Goal: Find contact information: Find contact information

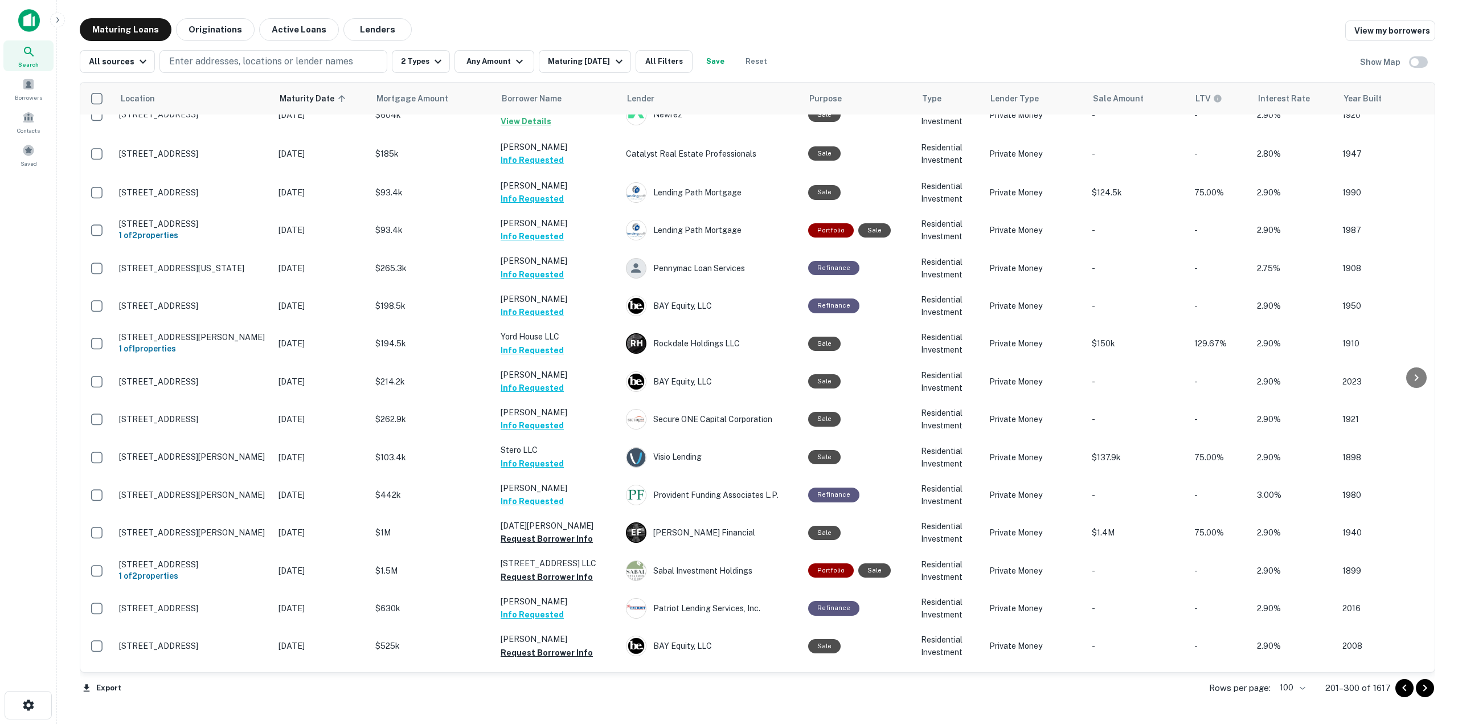
scroll to position [2638, 0]
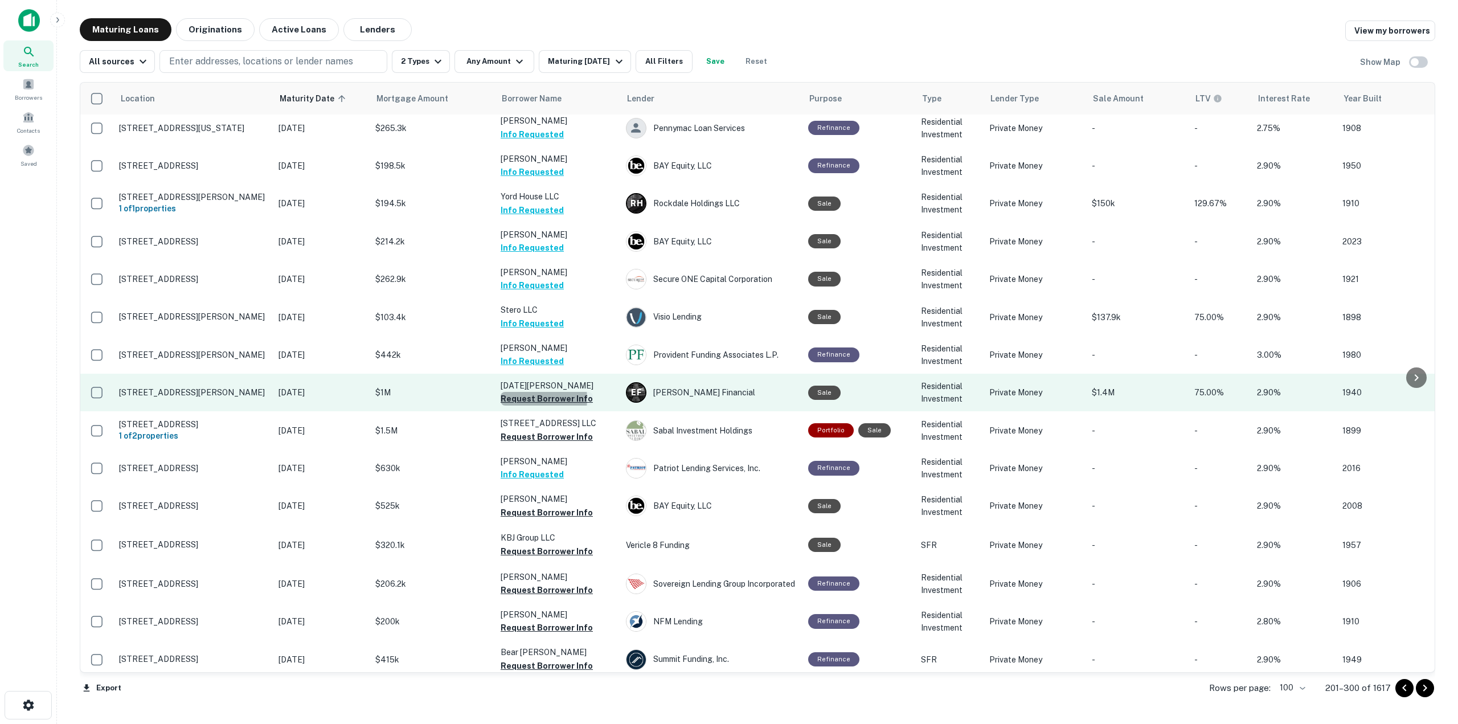
click at [531, 392] on button "Request Borrower Info" at bounding box center [547, 399] width 92 height 14
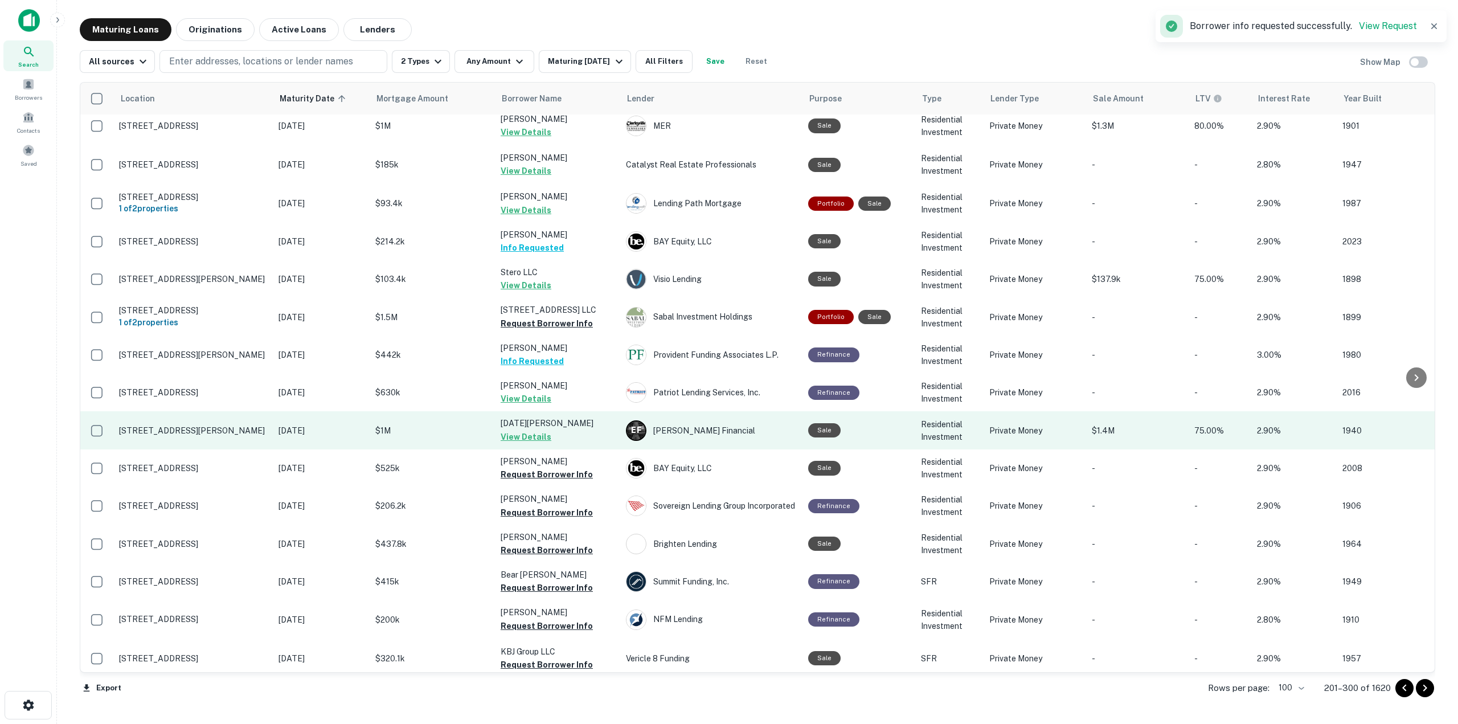
click at [562, 411] on td "Raja Rajalingam View Details" at bounding box center [557, 430] width 125 height 38
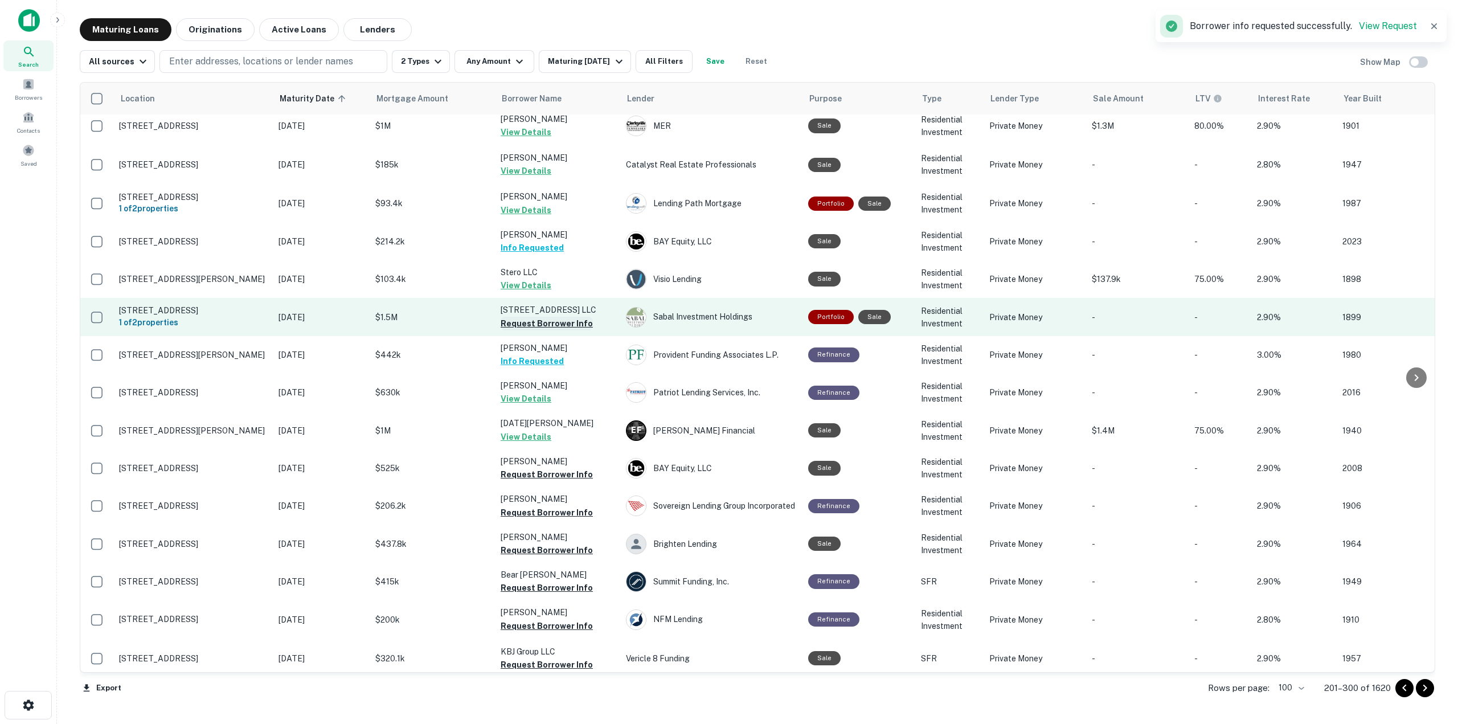
click at [545, 317] on button "Request Borrower Info" at bounding box center [547, 324] width 92 height 14
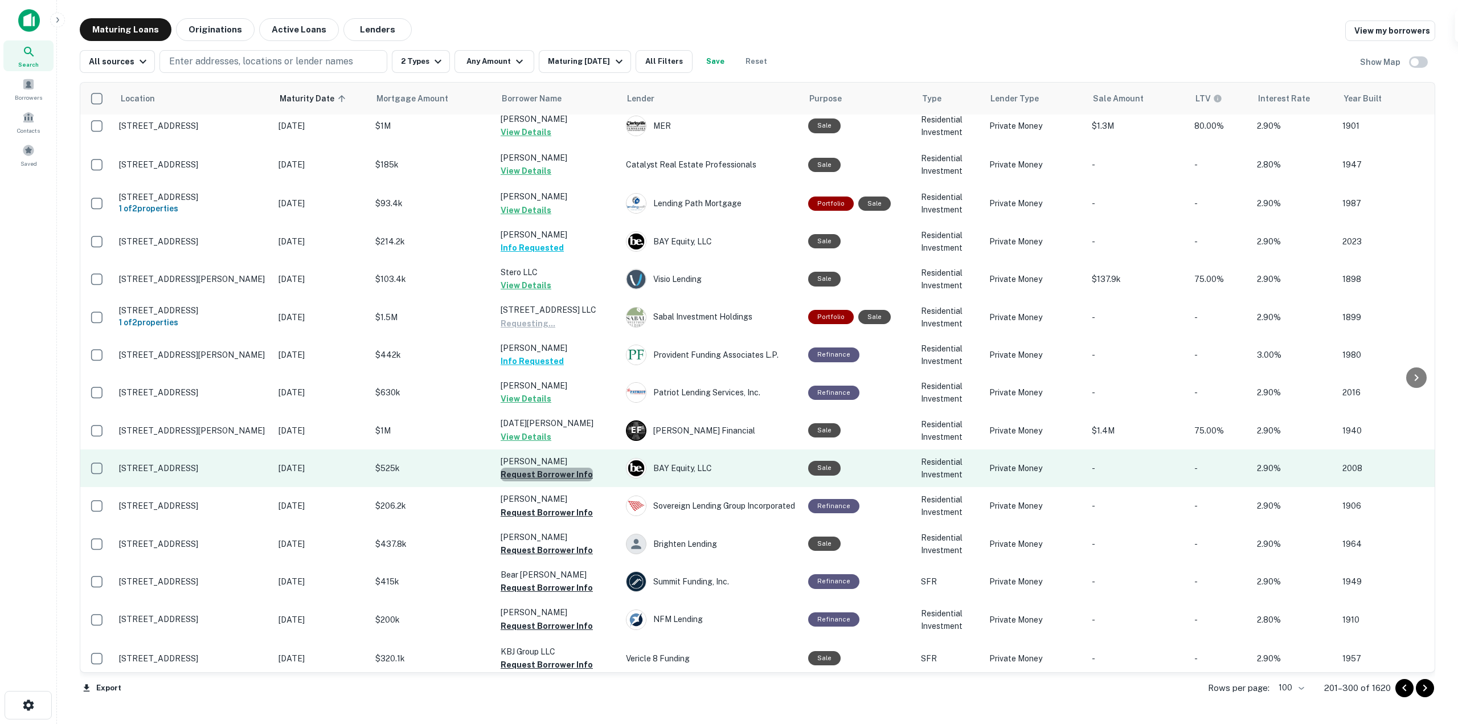
click at [559, 468] on button "Request Borrower Info" at bounding box center [547, 475] width 92 height 14
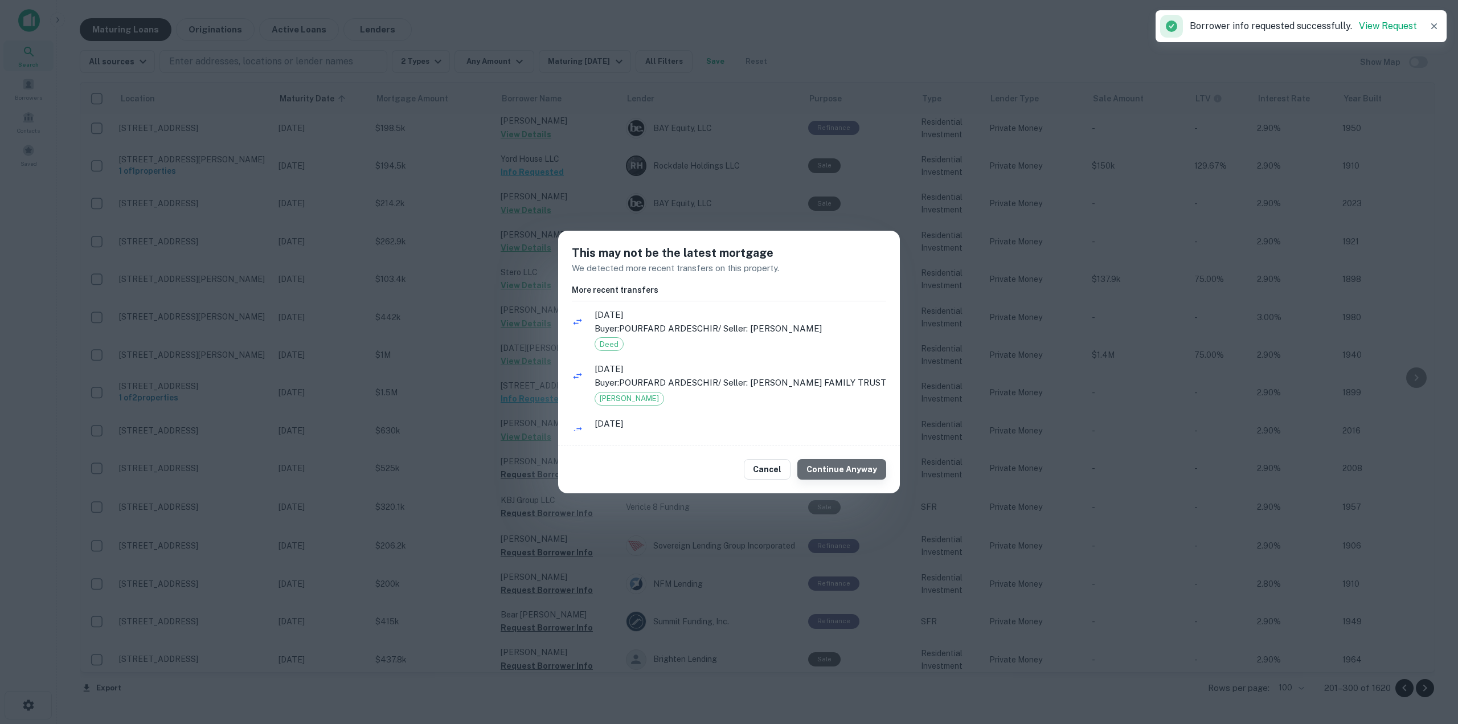
click at [872, 471] on button "Continue Anyway" at bounding box center [841, 469] width 89 height 21
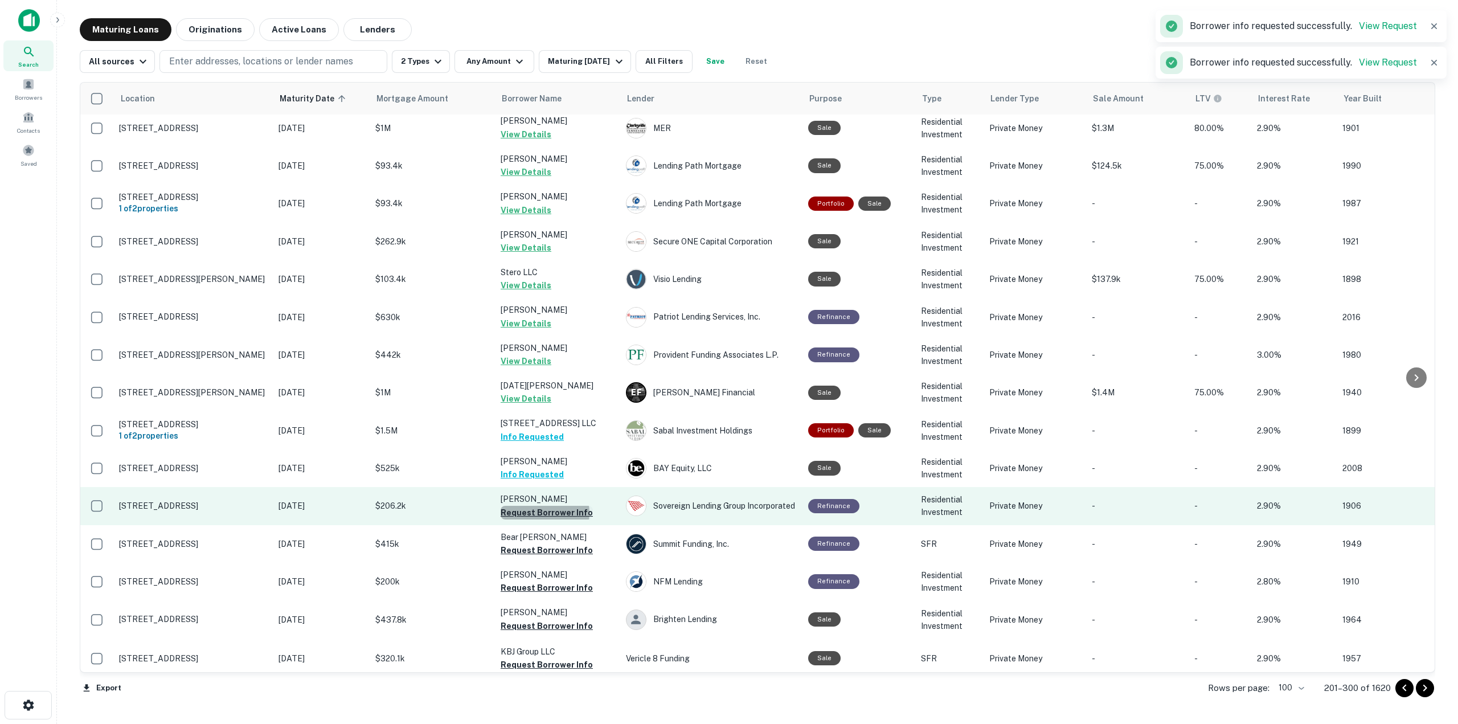
click at [544, 506] on button "Request Borrower Info" at bounding box center [547, 513] width 92 height 14
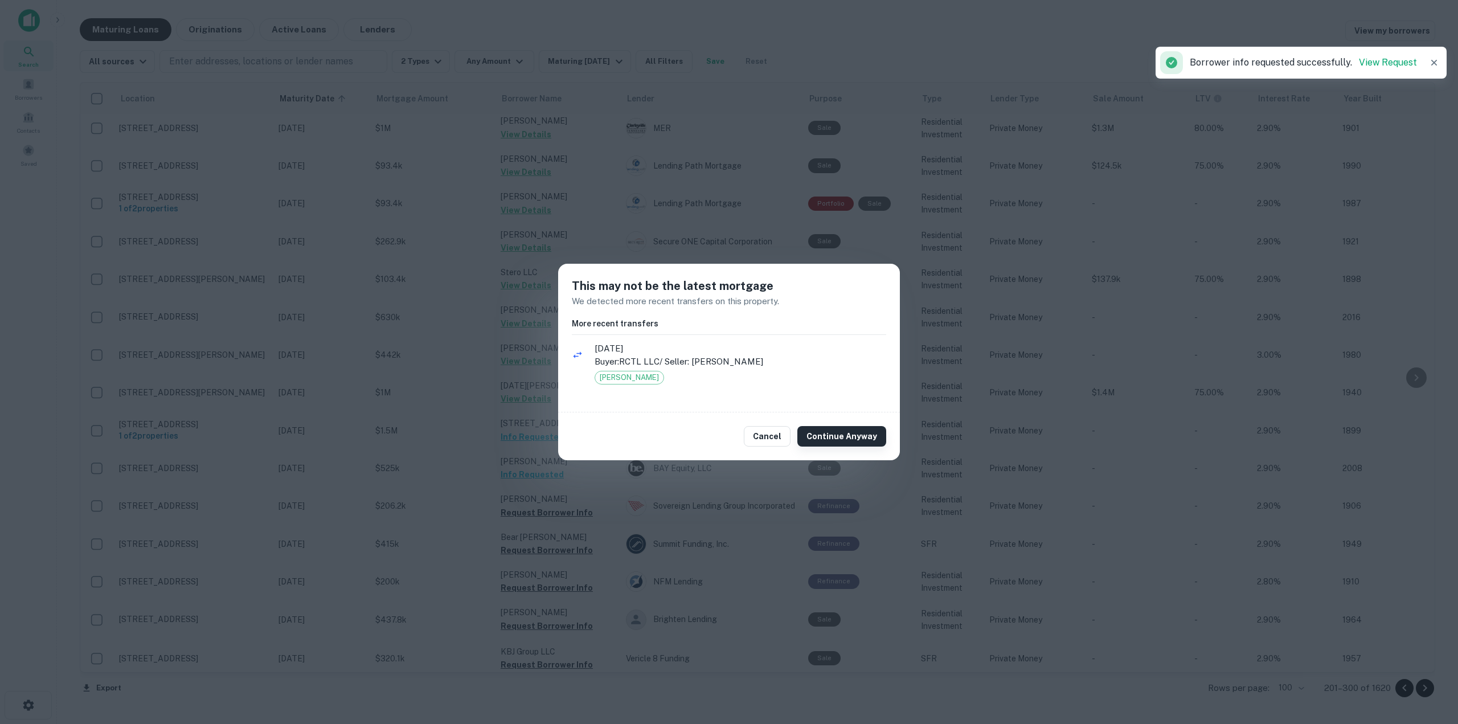
click at [827, 441] on button "Continue Anyway" at bounding box center [841, 436] width 89 height 21
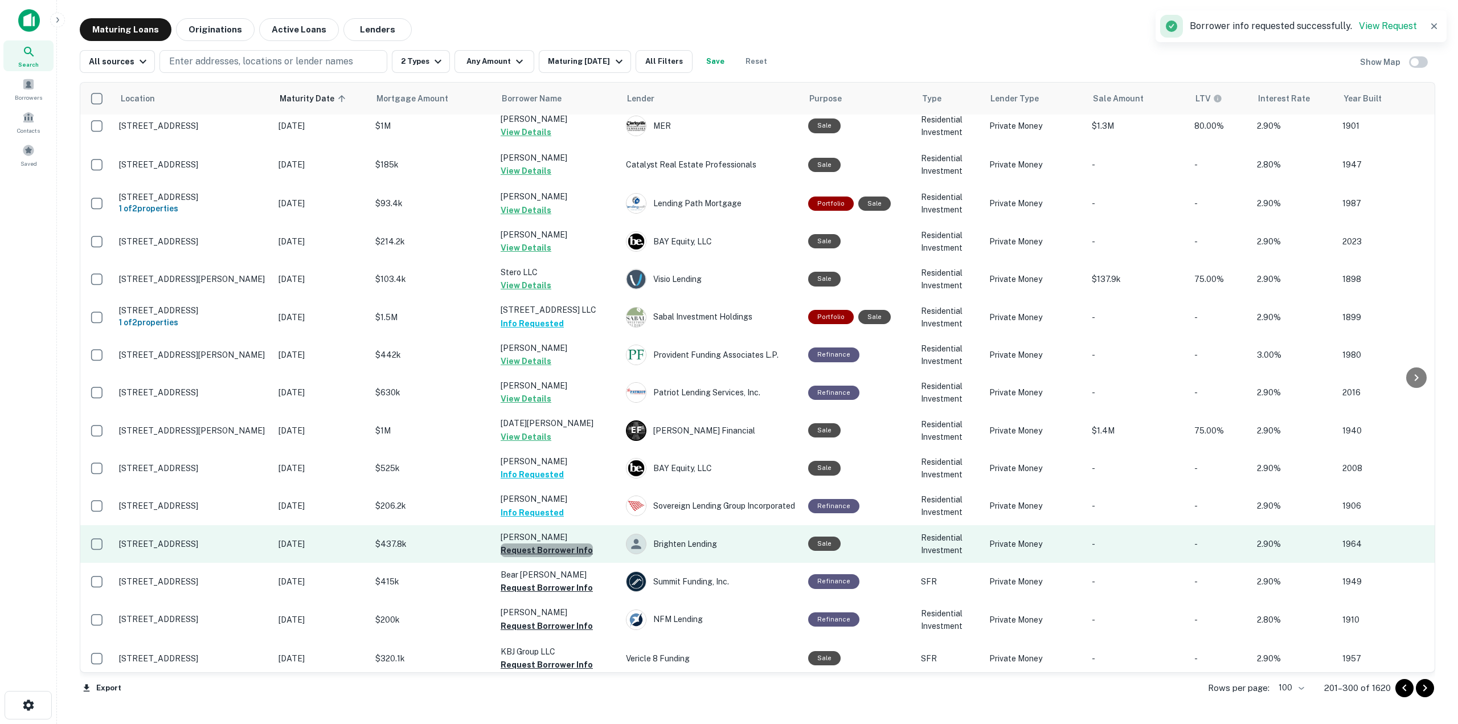
click at [567, 543] on button "Request Borrower Info" at bounding box center [547, 550] width 92 height 14
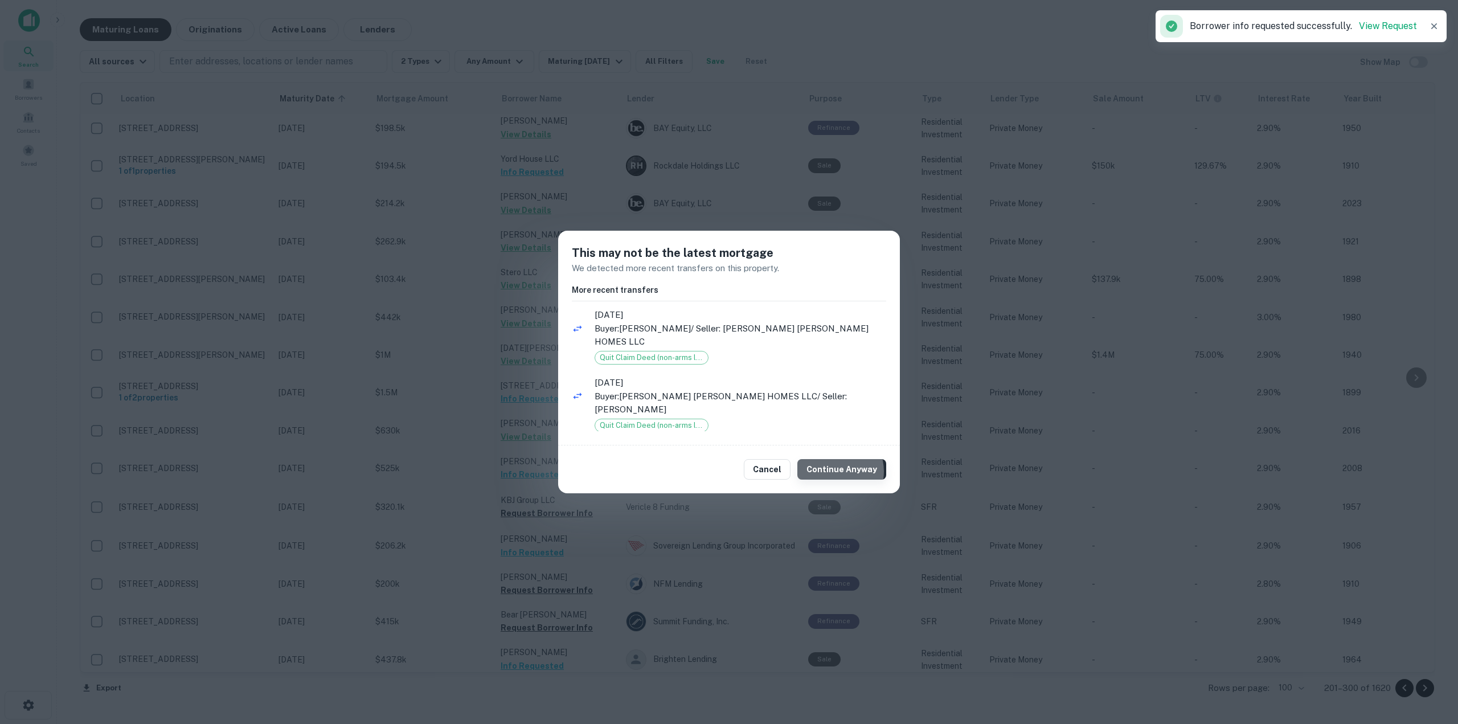
click at [835, 465] on button "Continue Anyway" at bounding box center [841, 469] width 89 height 21
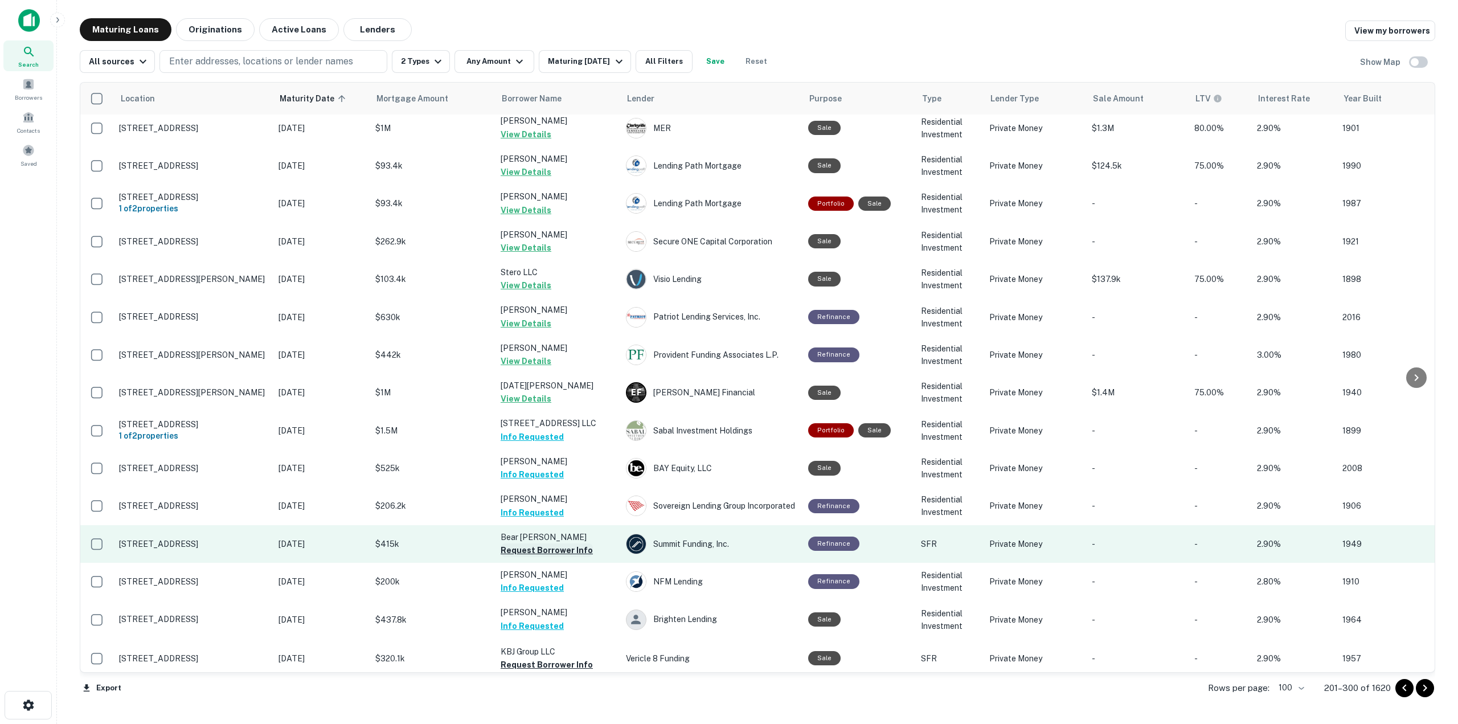
click at [569, 543] on button "Request Borrower Info" at bounding box center [547, 550] width 92 height 14
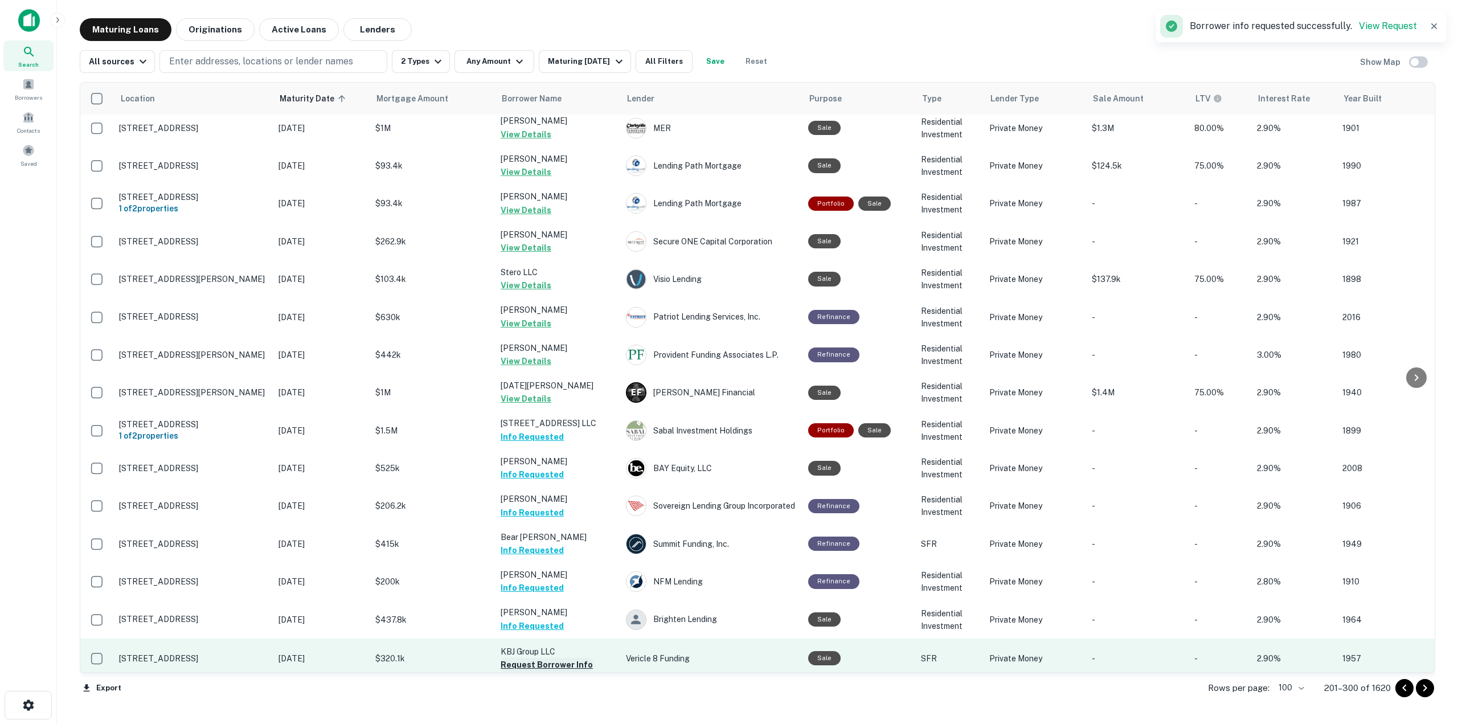
click at [557, 658] on button "Request Borrower Info" at bounding box center [547, 665] width 92 height 14
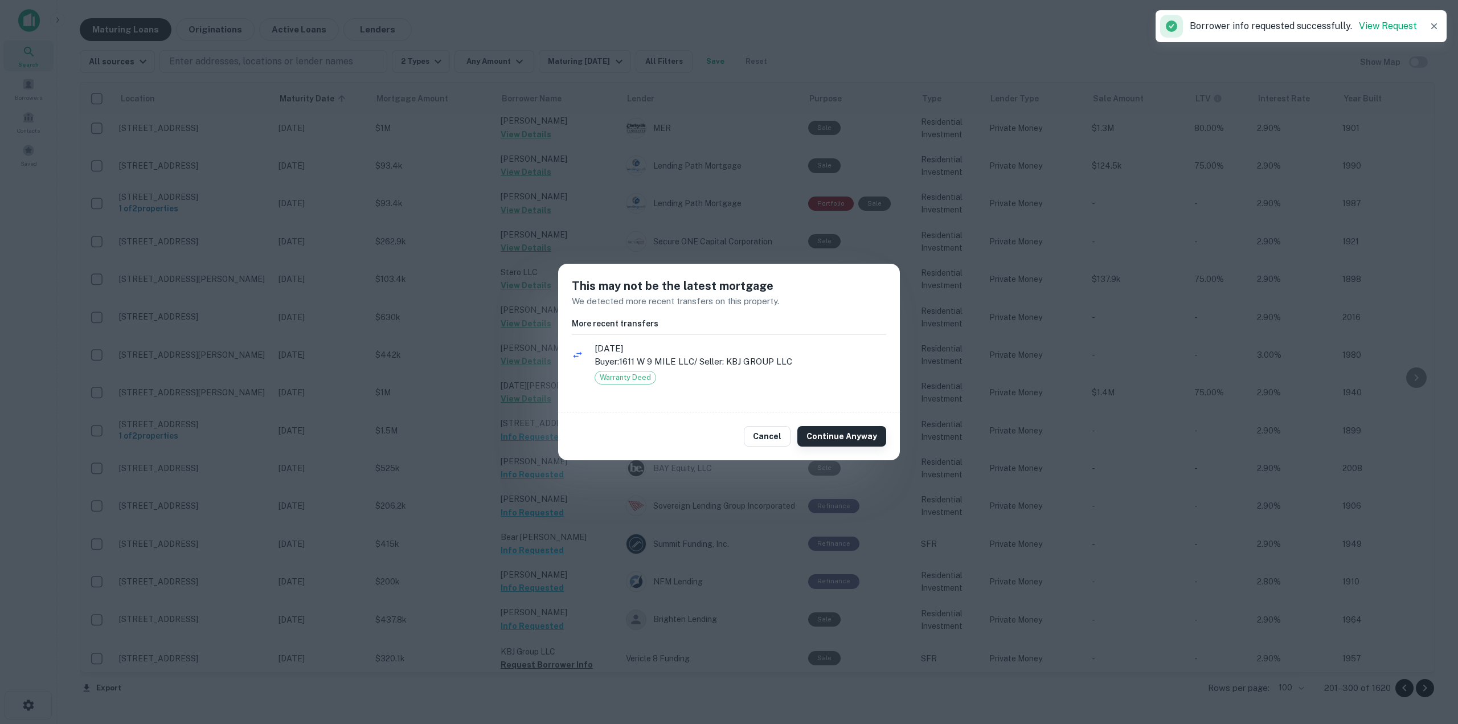
click at [830, 437] on button "Continue Anyway" at bounding box center [841, 436] width 89 height 21
